Goal: Task Accomplishment & Management: Manage account settings

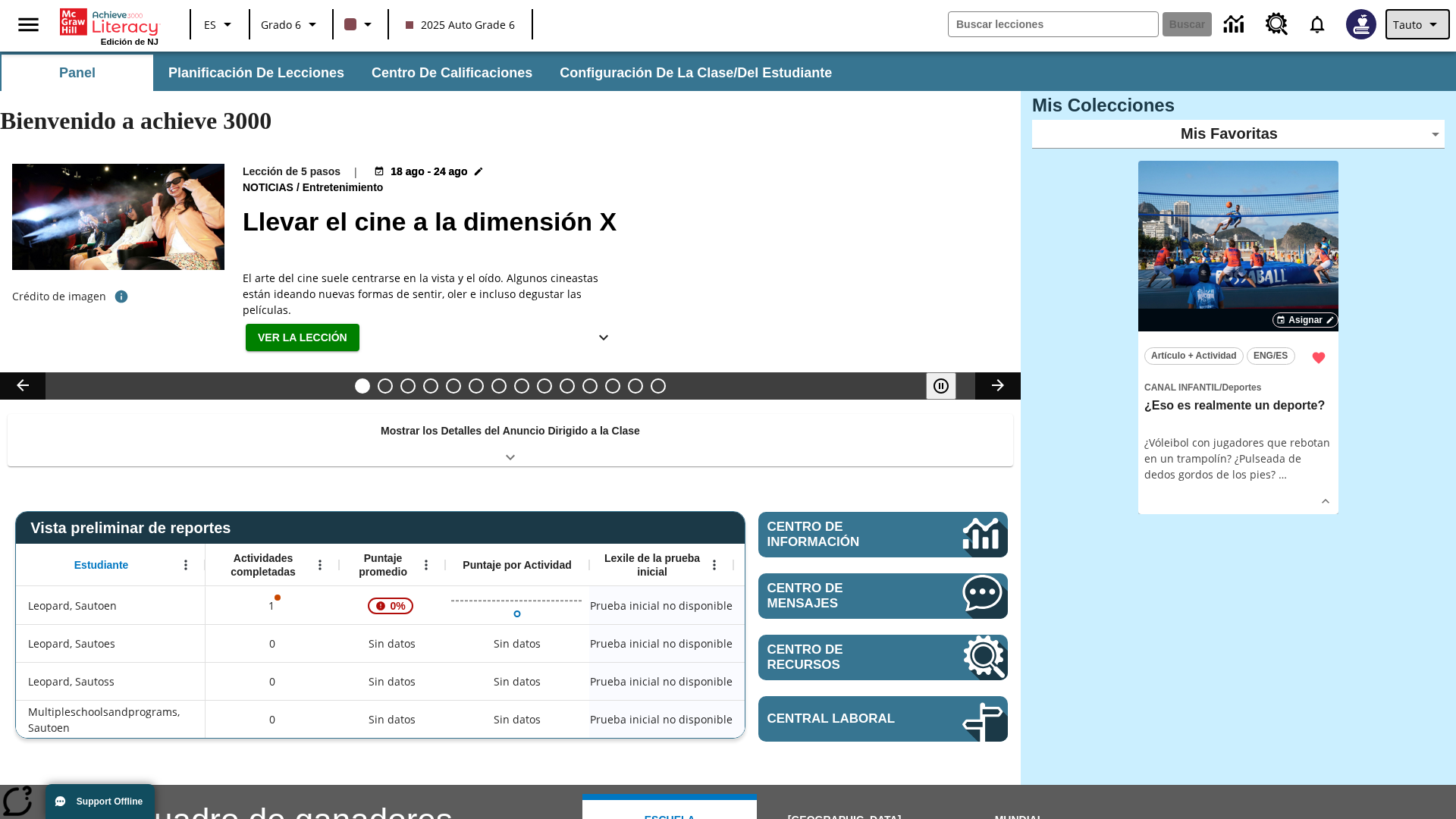
click at [1418, 24] on span "Tauto" at bounding box center [1407, 24] width 28 height 16
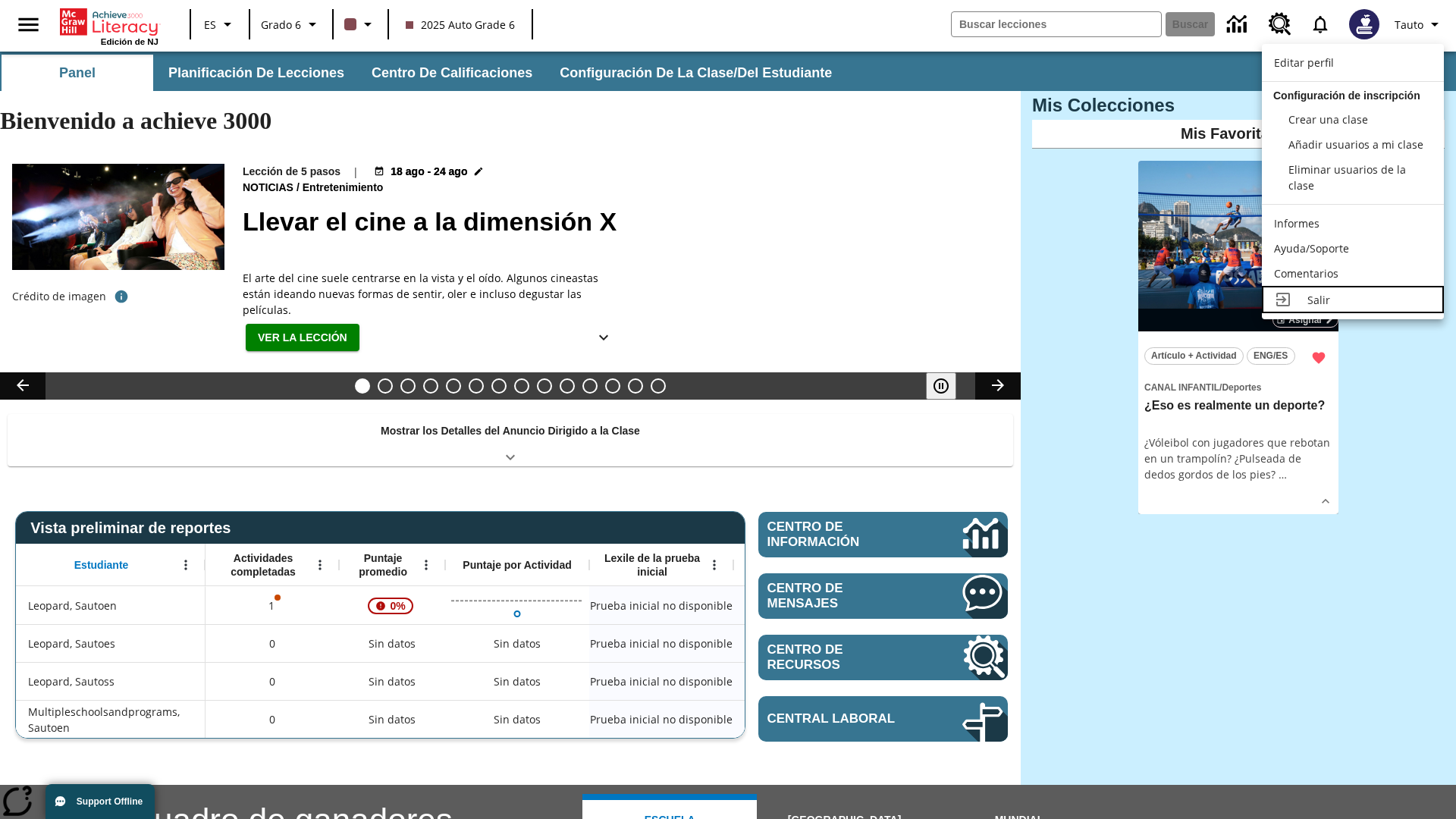
click at [1353, 300] on div "Salir" at bounding box center [1369, 299] width 124 height 16
